Goal: Task Accomplishment & Management: Manage account settings

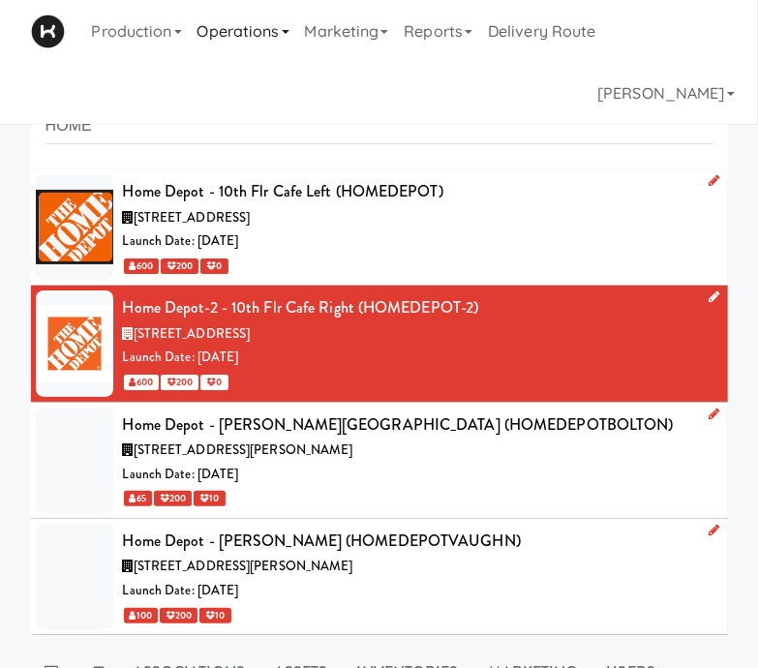
click at [245, 26] on link "Operations" at bounding box center [243, 31] width 107 height 62
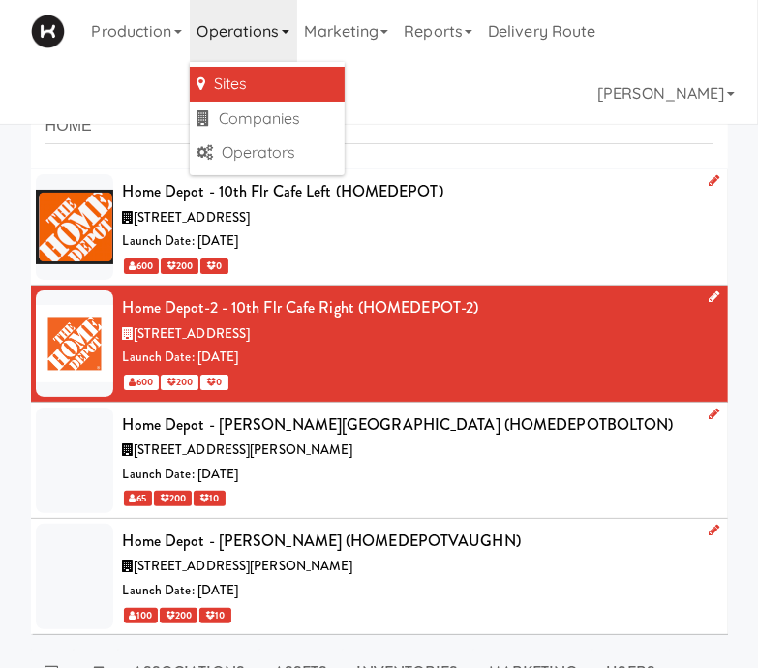
click at [241, 90] on link "Sites" at bounding box center [267, 84] width 155 height 35
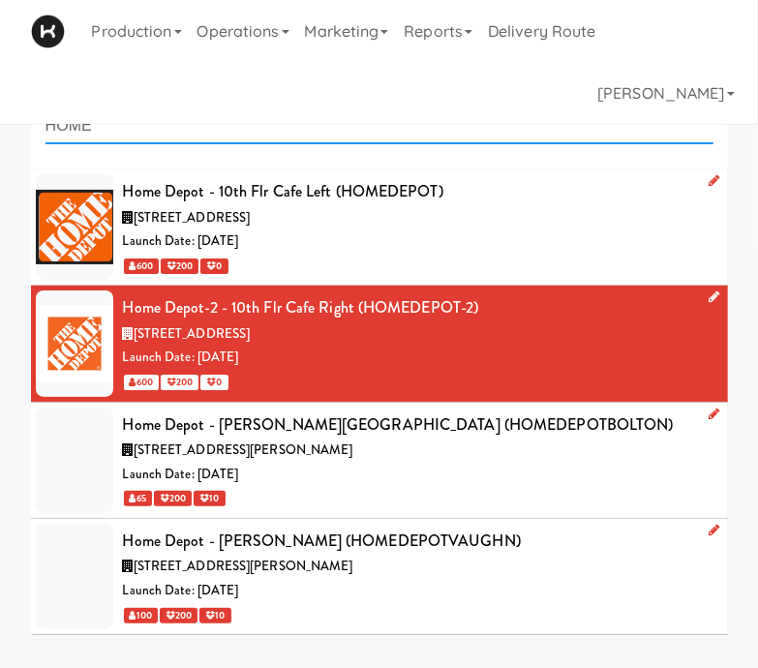
click at [116, 127] on input "HOME" at bounding box center [380, 126] width 668 height 36
type input "H"
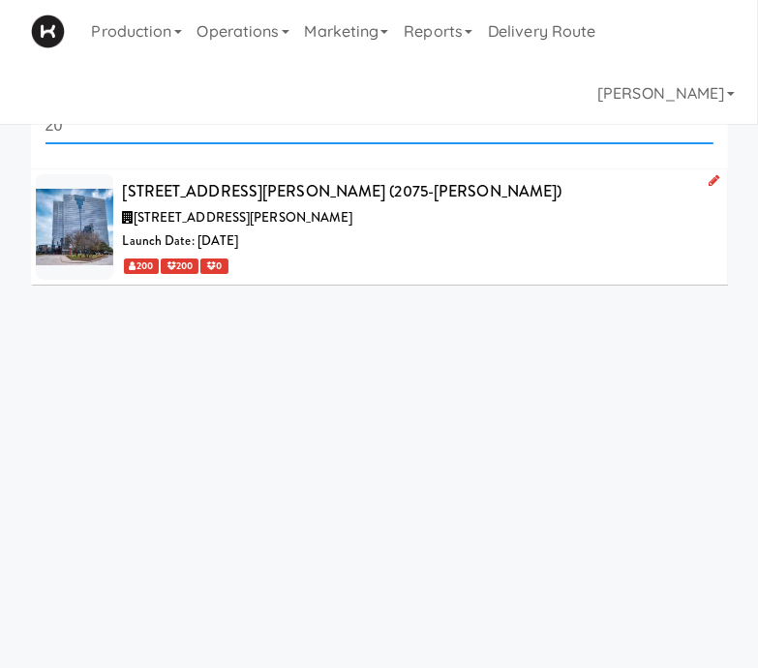
type input "2"
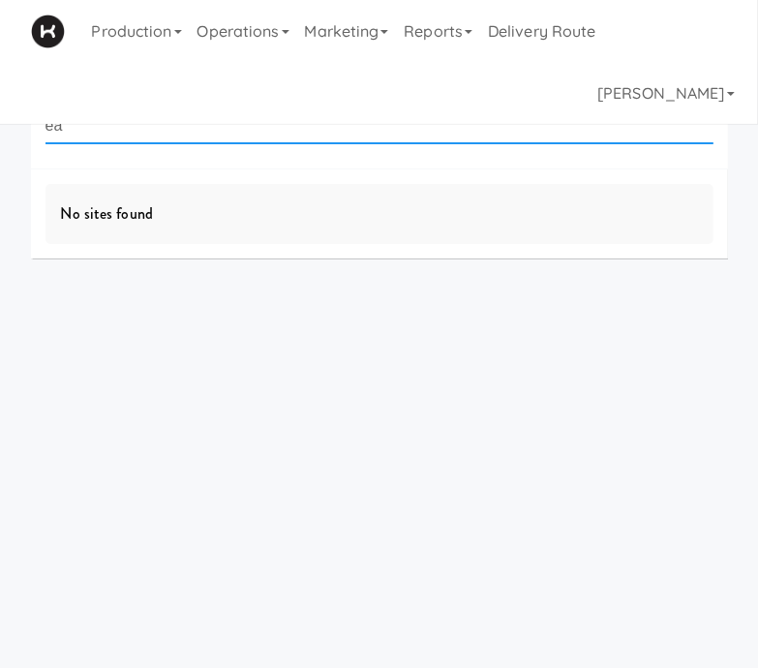
type input "e"
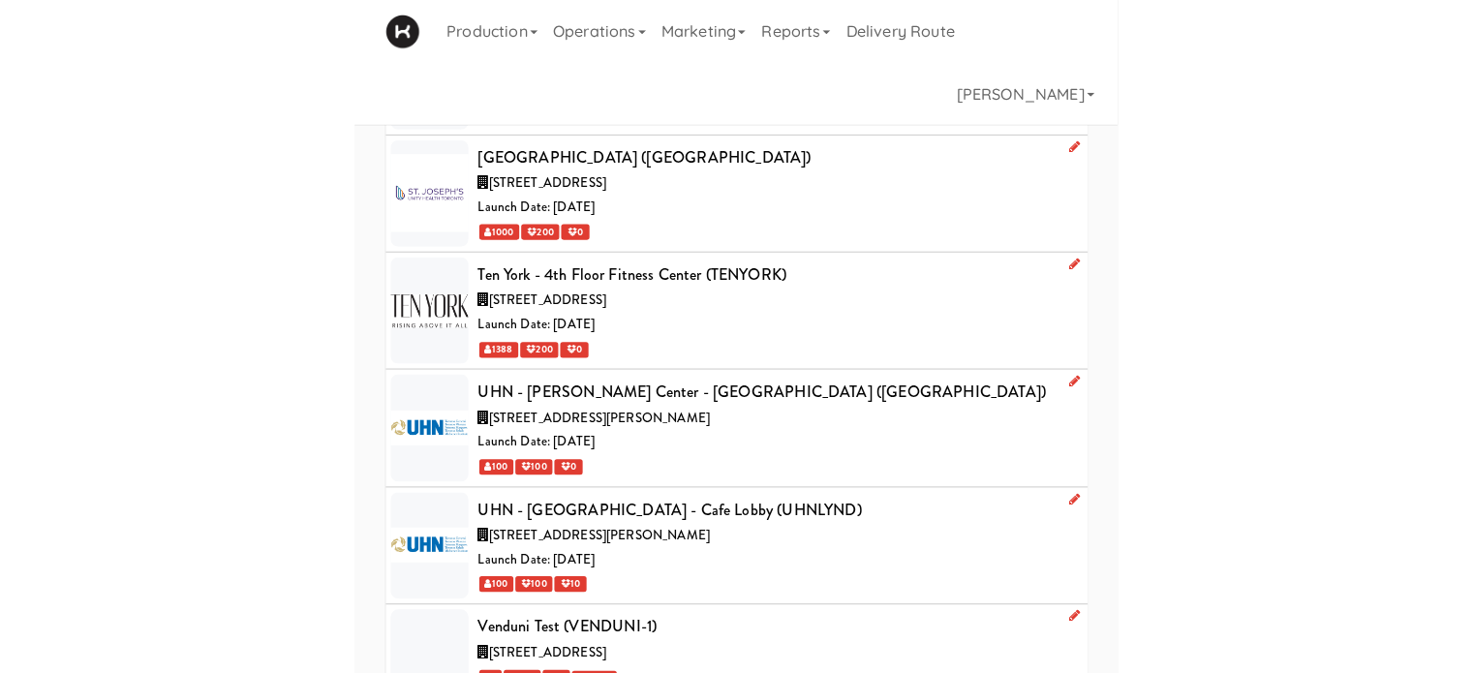
scroll to position [91, 0]
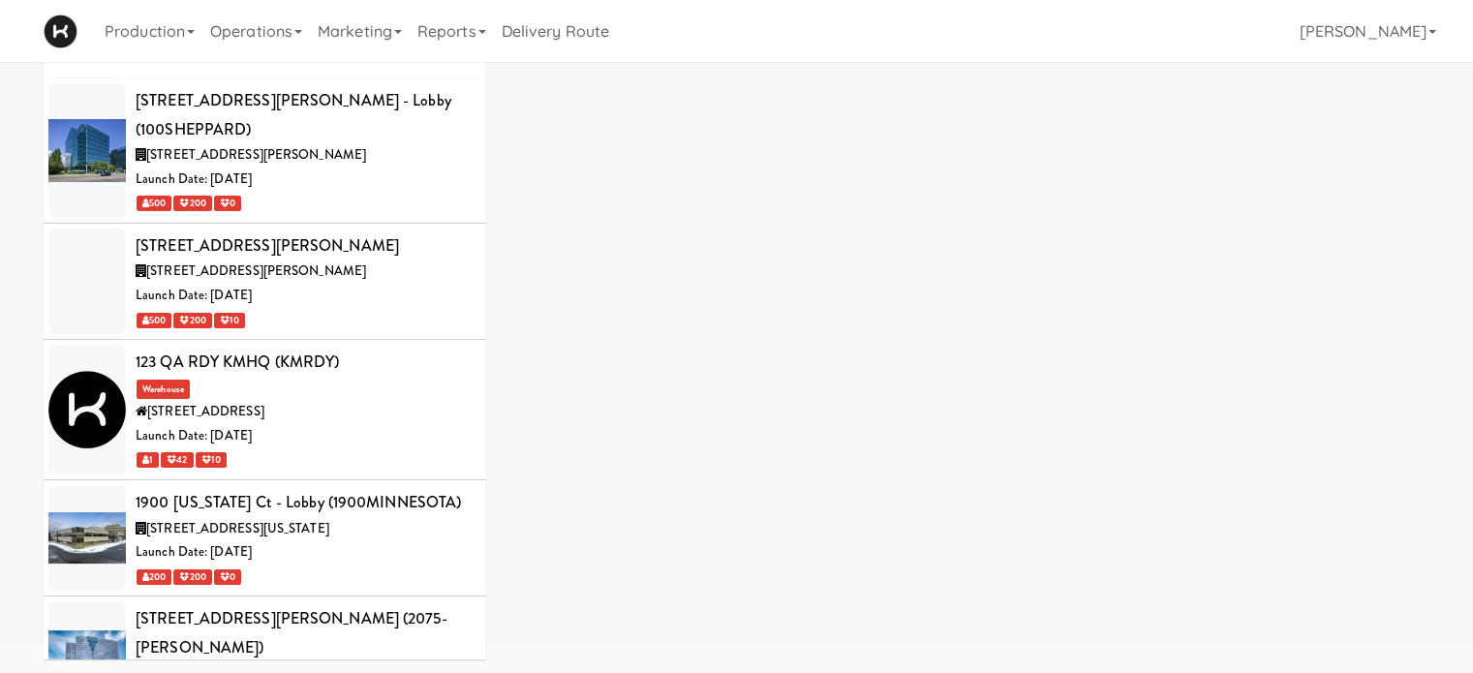
click at [757, 37] on div "Production Menus Manufacturers Inventory Plans Routing Deliveries Delivery Plan…" at bounding box center [737, 31] width 1386 height 62
click at [385, 284] on div "Launch Date: [DATE]" at bounding box center [304, 296] width 336 height 24
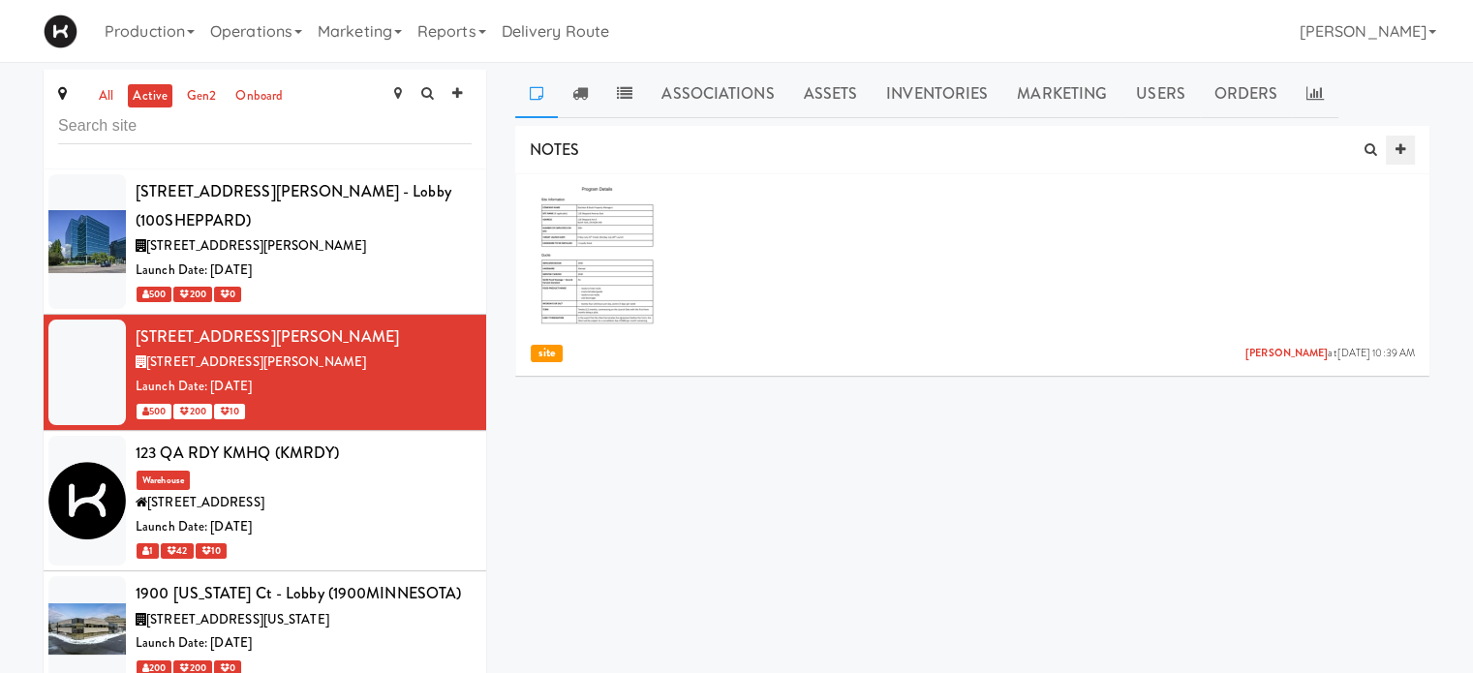
click at [757, 146] on link at bounding box center [1400, 150] width 29 height 29
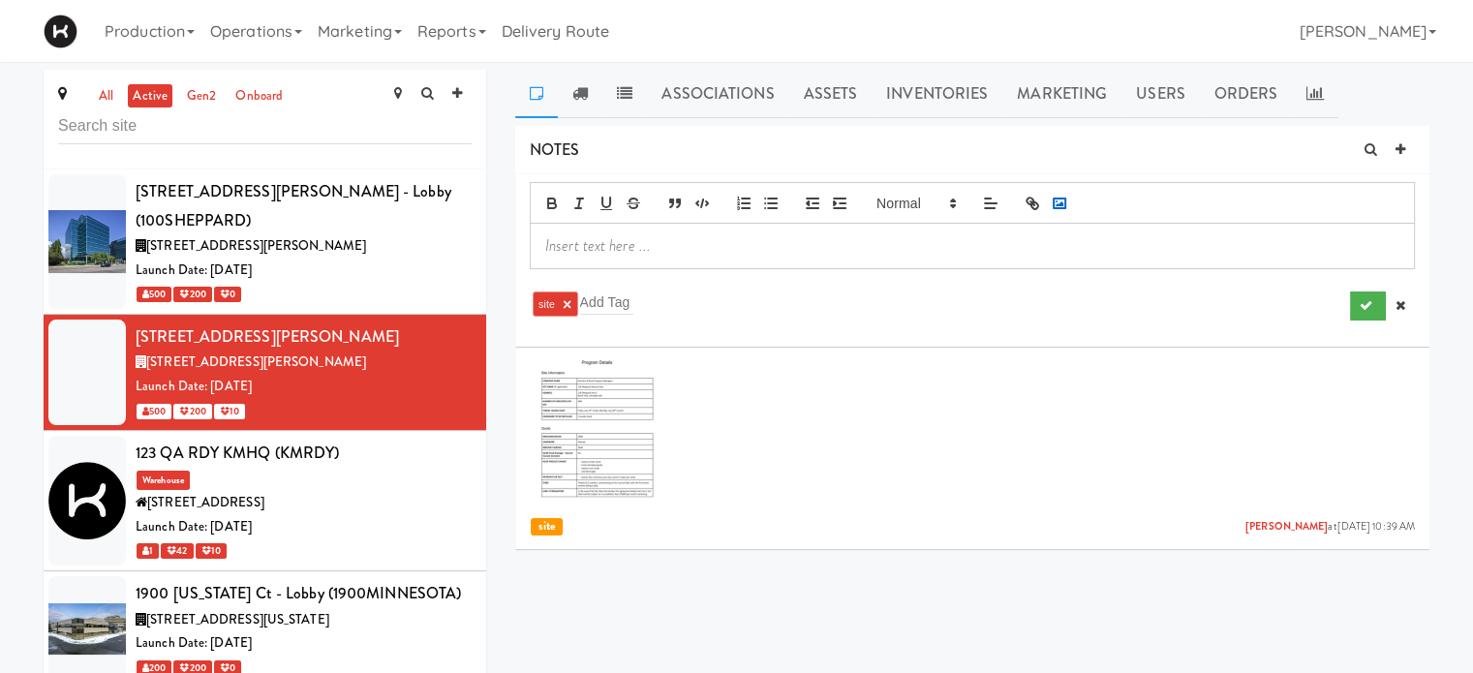
click at [757, 206] on icon "button" at bounding box center [1059, 203] width 17 height 17
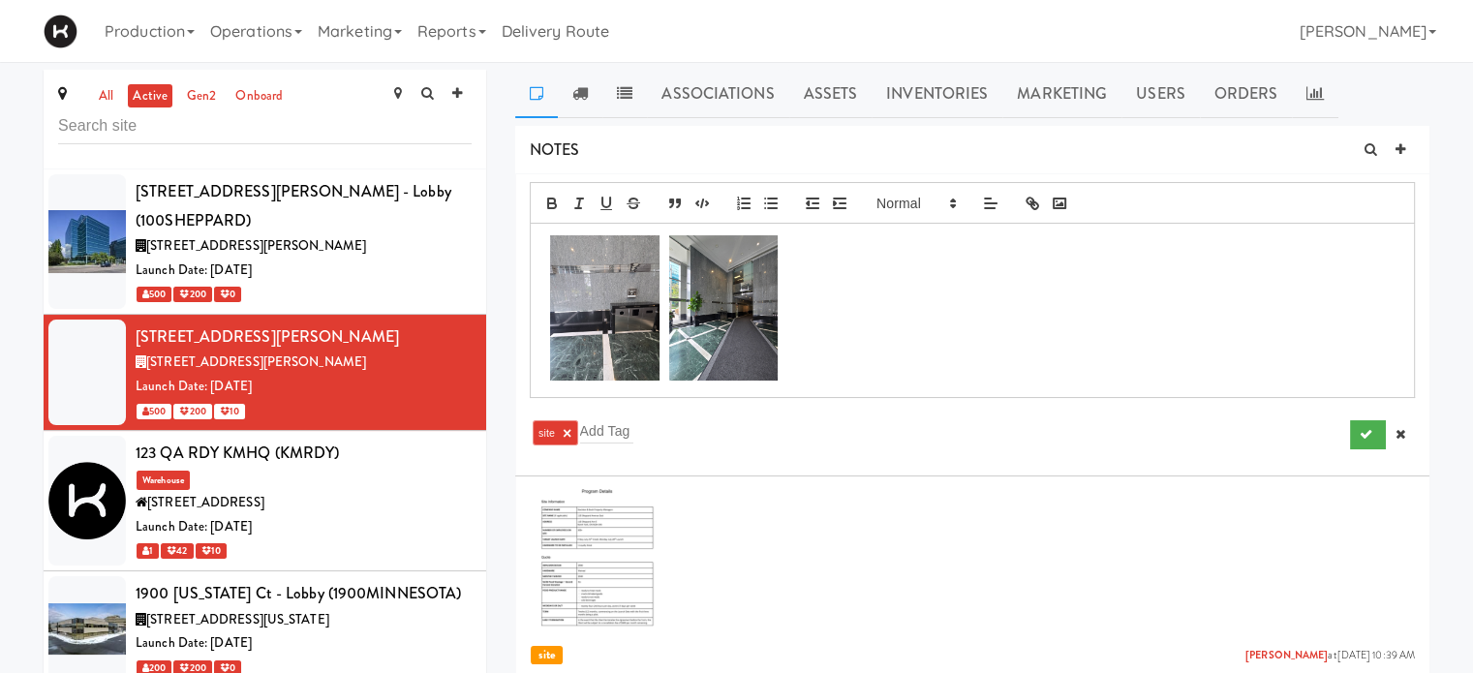
click at [757, 386] on div at bounding box center [972, 310] width 883 height 173
click at [757, 367] on p at bounding box center [972, 310] width 854 height 150
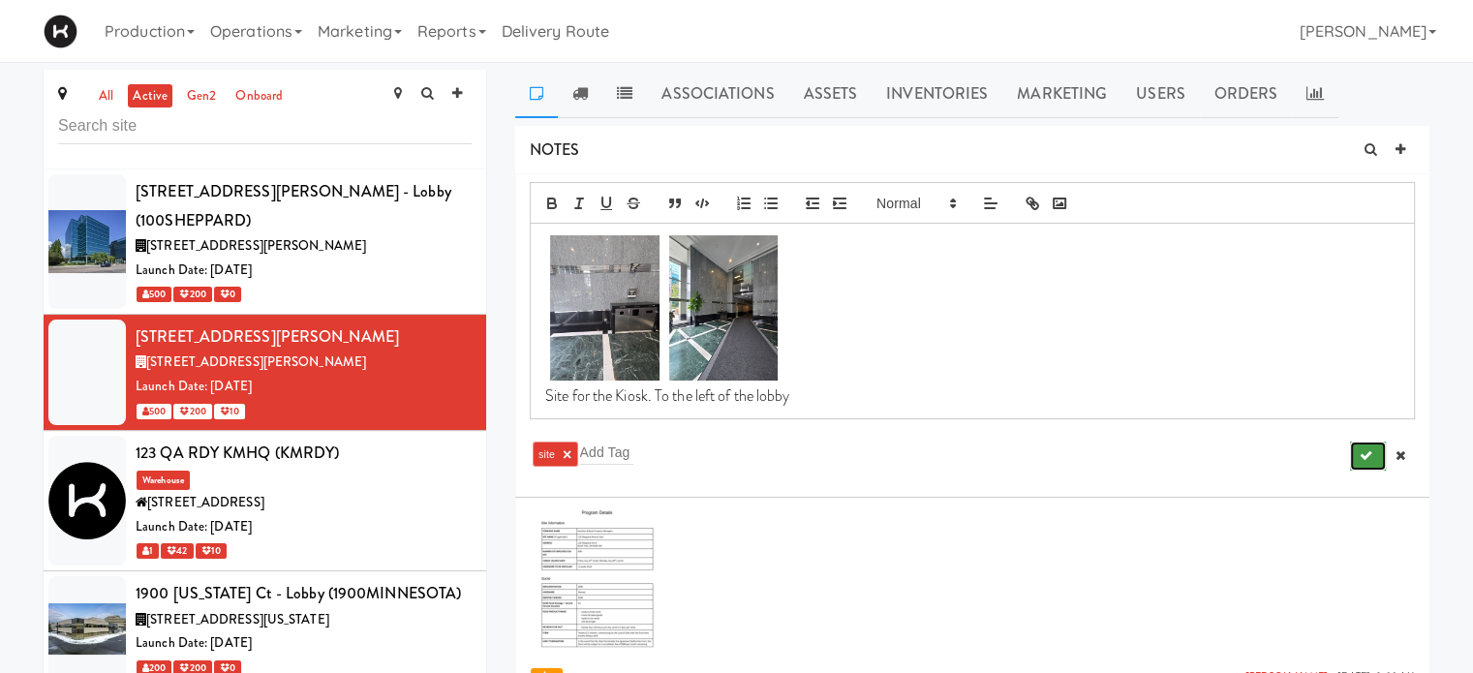
click at [757, 460] on icon "submit" at bounding box center [1365, 455] width 13 height 13
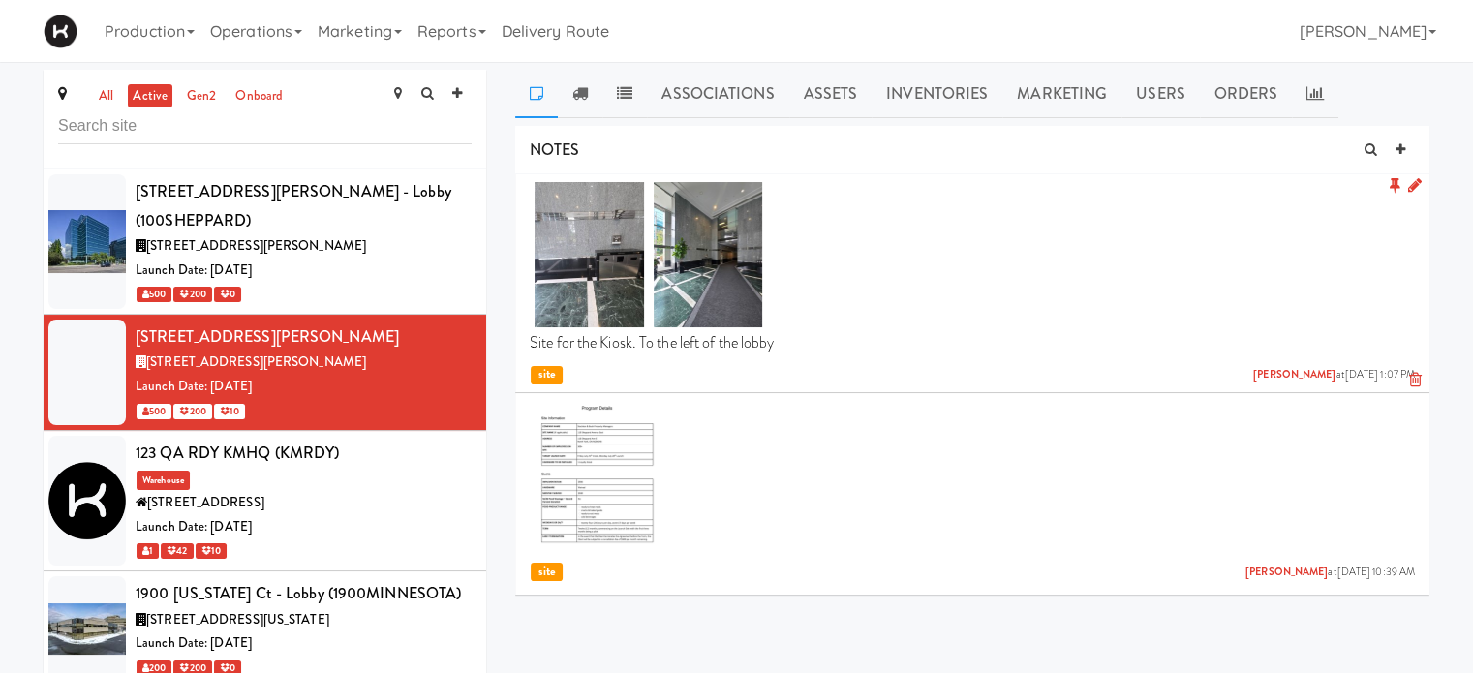
click at [757, 31] on div "Production Menus Manufacturers Inventory Plans Routing Deliveries Delivery Plan…" at bounding box center [737, 31] width 1386 height 62
